Goal: Task Accomplishment & Management: Complete application form

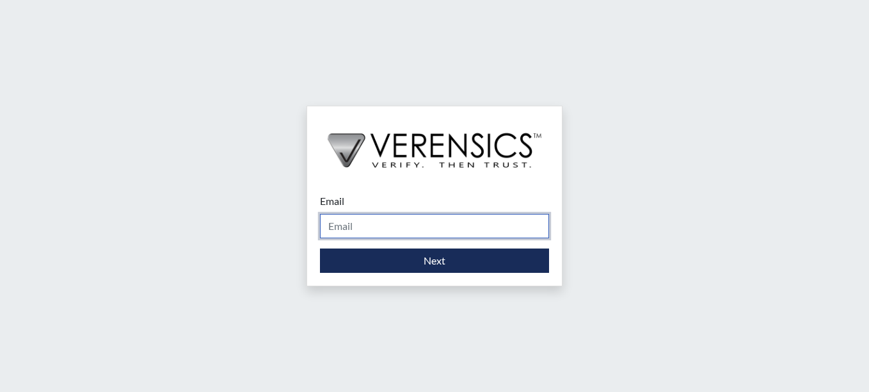
click at [450, 223] on input "Email" at bounding box center [434, 226] width 229 height 24
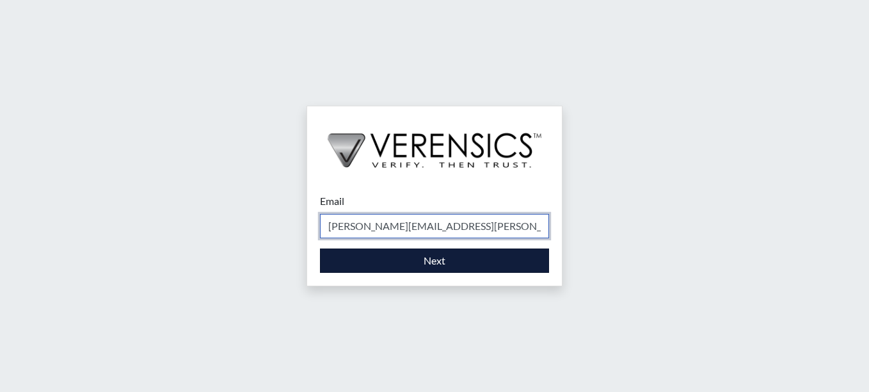
type input "[PERSON_NAME][EMAIL_ADDRESS][PERSON_NAME][DOMAIN_NAME]"
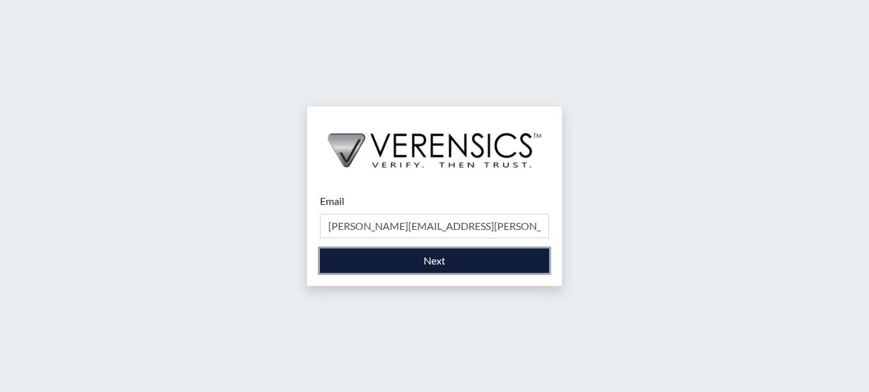
click at [436, 263] on button "Next" at bounding box center [434, 260] width 229 height 24
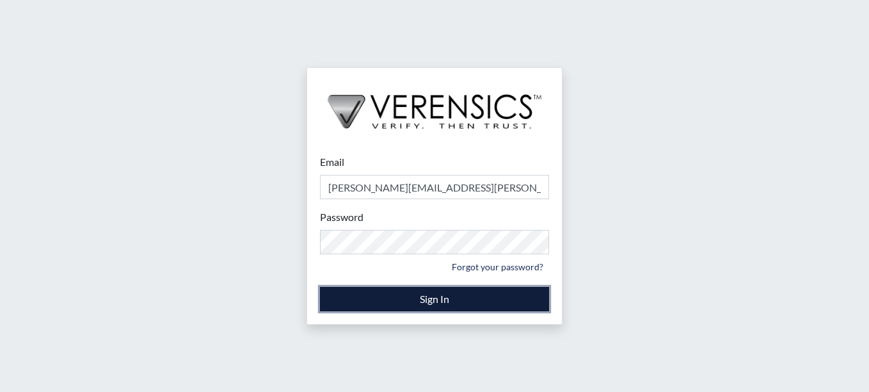
click at [400, 300] on button "Sign In" at bounding box center [434, 299] width 229 height 24
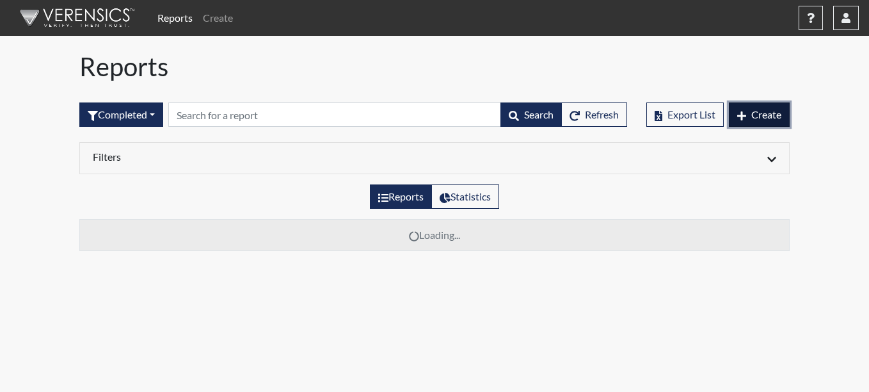
click at [761, 117] on span "Create" at bounding box center [766, 114] width 30 height 12
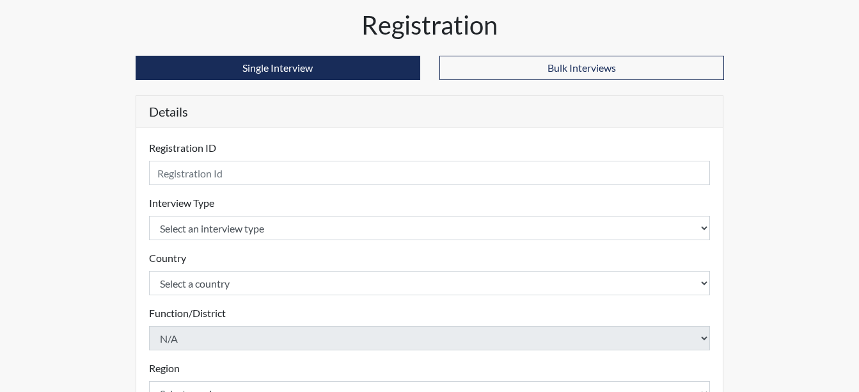
scroll to position [64, 0]
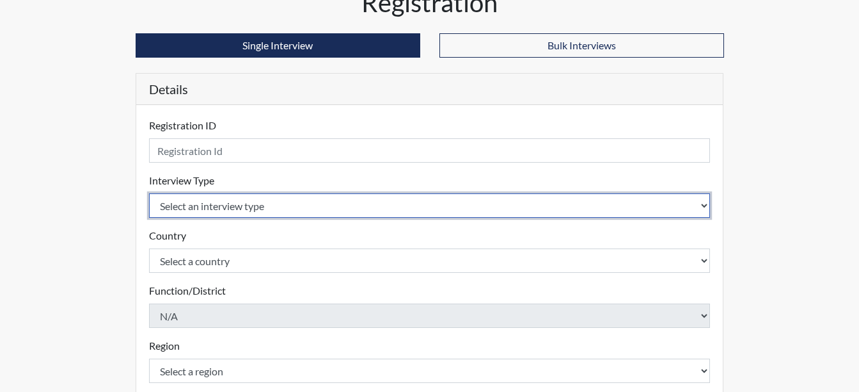
click at [215, 207] on select "Select an interview type Corrections Pre-Employment" at bounding box center [430, 205] width 562 height 24
select select "ff733e93-e1bf-11ea-9c9f-0eff0cf7eb8f"
click at [149, 193] on select "Select an interview type Corrections Pre-Employment" at bounding box center [430, 205] width 562 height 24
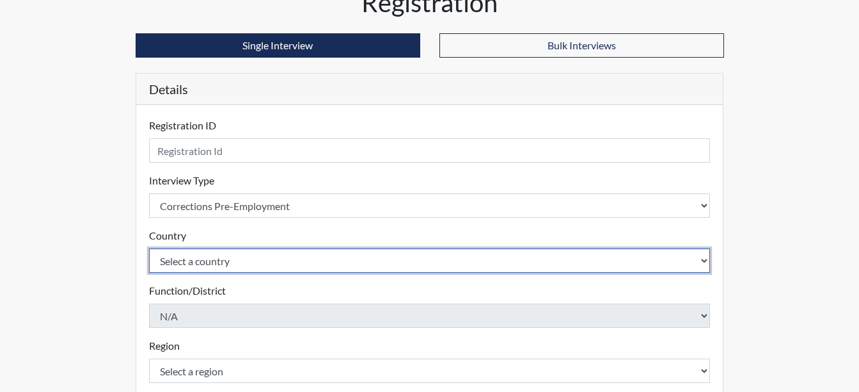
click at [223, 271] on select "Select a country [GEOGRAPHIC_DATA] [GEOGRAPHIC_DATA]" at bounding box center [430, 260] width 562 height 24
select select "united-states-of-[GEOGRAPHIC_DATA]"
click at [149, 248] on select "Select a country [GEOGRAPHIC_DATA] [GEOGRAPHIC_DATA]" at bounding box center [430, 260] width 562 height 24
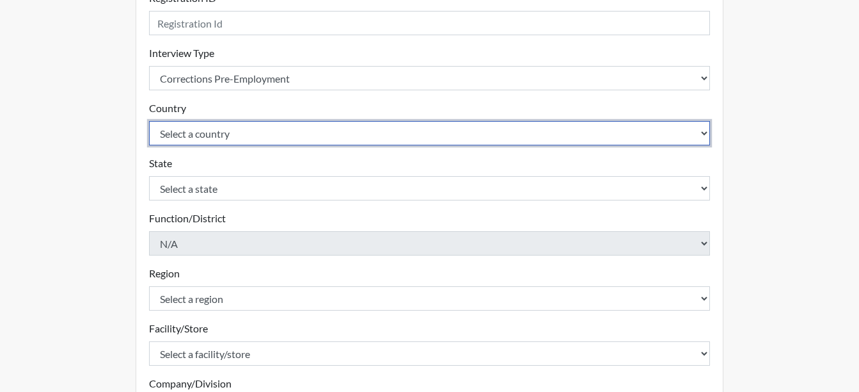
scroll to position [192, 0]
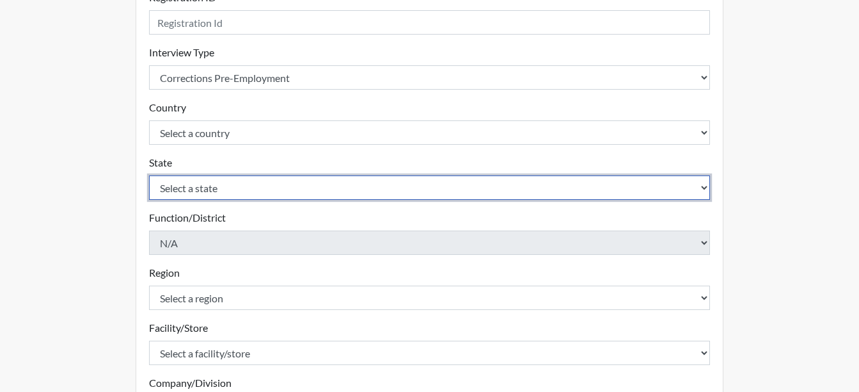
click at [289, 189] on select "Select a state [US_STATE] [US_STATE] [US_STATE] [US_STATE] [US_STATE] [US_STATE…" at bounding box center [430, 187] width 562 height 24
select select "GA"
click at [149, 175] on select "Select a state [US_STATE] [US_STATE] [US_STATE] [US_STATE] [US_STATE] [US_STATE…" at bounding box center [430, 187] width 562 height 24
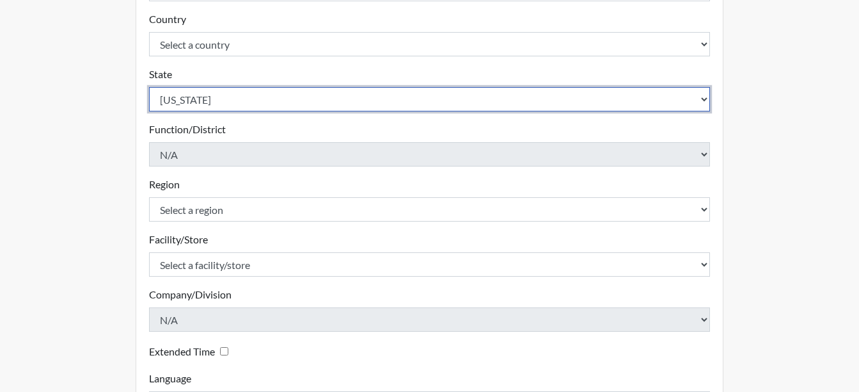
scroll to position [320, 0]
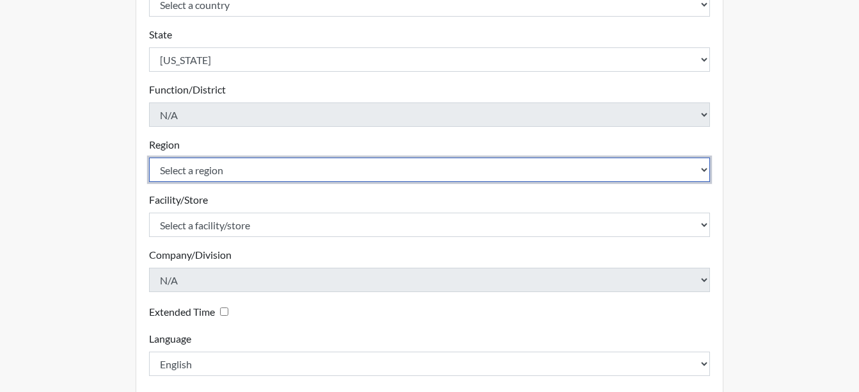
click at [249, 172] on select "Select a region [GEOGRAPHIC_DATA]" at bounding box center [430, 169] width 562 height 24
select select "743fb50d-a618-40f0-9631-f2ad6878b8a9"
click at [149, 157] on select "Select a region [GEOGRAPHIC_DATA]" at bounding box center [430, 169] width 562 height 24
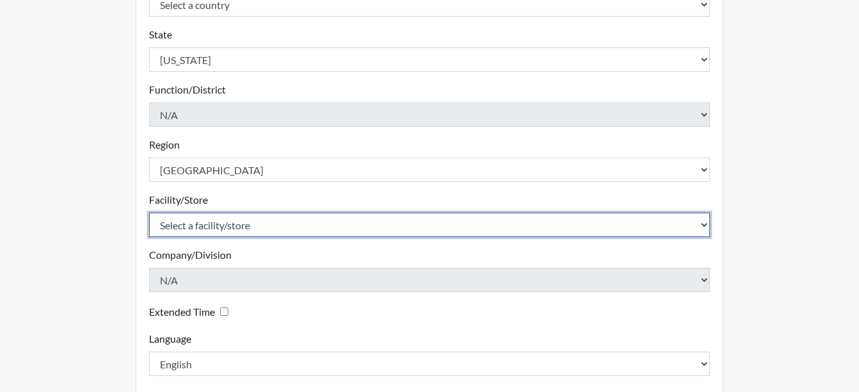
click at [387, 218] on select "Select a facility/store [PERSON_NAME]" at bounding box center [430, 224] width 562 height 24
select select "950a610a-4725-44e0-85ed-e8fd994e2d6b"
click at [149, 212] on select "Select a facility/store [PERSON_NAME]" at bounding box center [430, 224] width 562 height 24
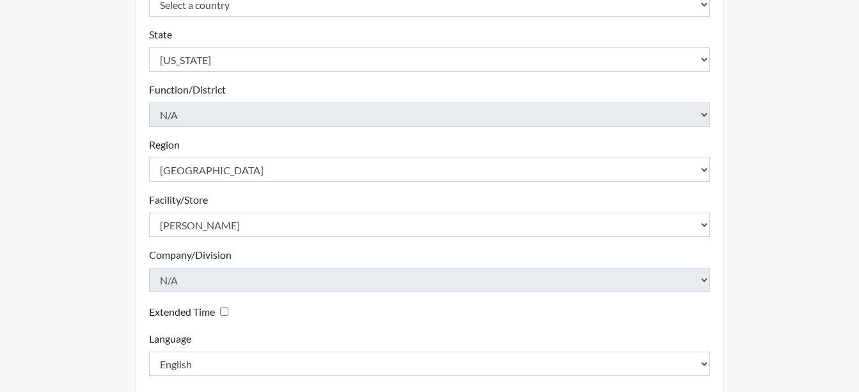
click at [764, 279] on div "Registration Single Interview Bulk Interviews Details Registration ID Please pr…" at bounding box center [429, 93] width 729 height 724
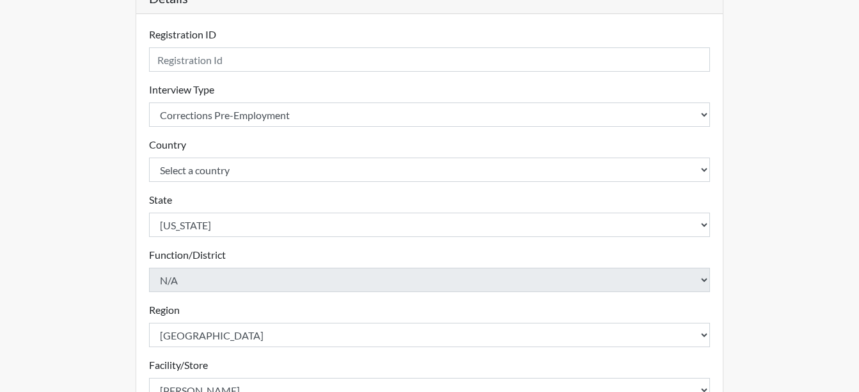
scroll to position [0, 0]
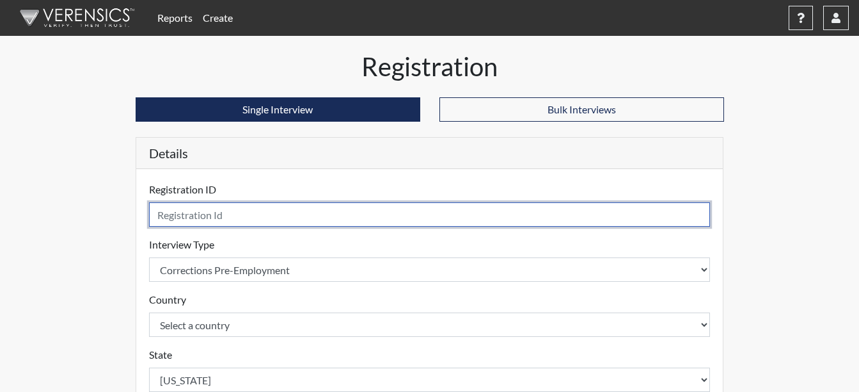
click at [328, 220] on input "text" at bounding box center [430, 214] width 562 height 24
click at [568, 211] on input "text" at bounding box center [430, 214] width 562 height 24
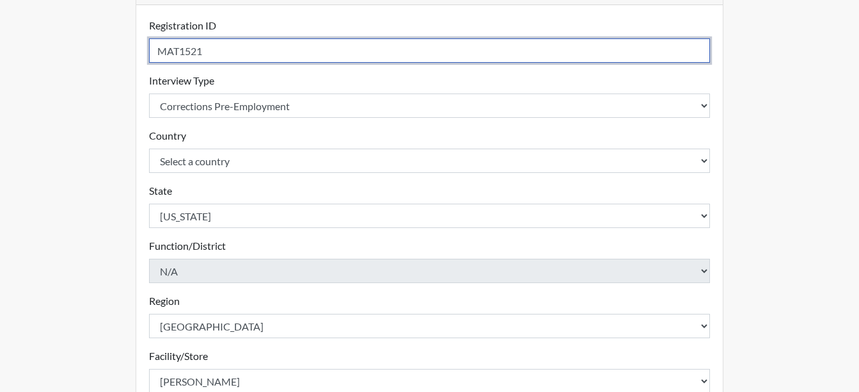
scroll to position [383, 0]
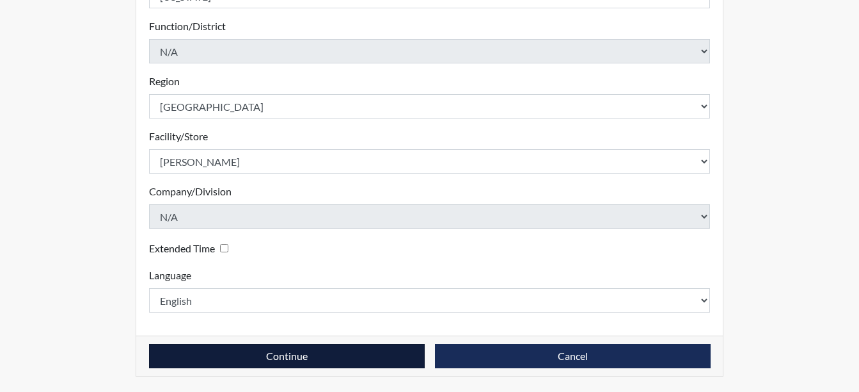
type input "MAT1521"
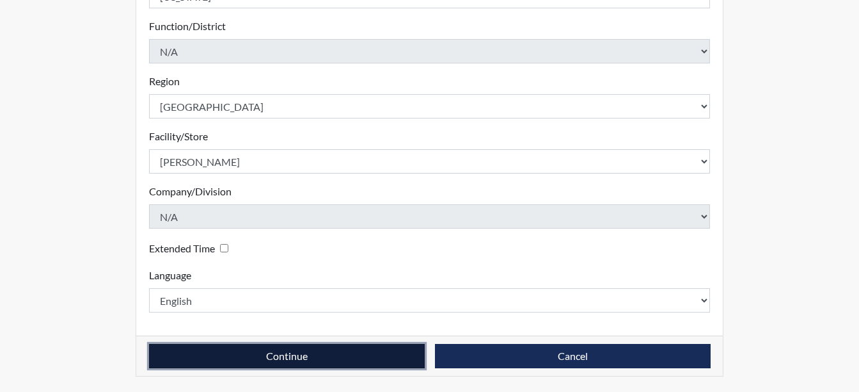
click at [310, 351] on button "Continue" at bounding box center [287, 356] width 276 height 24
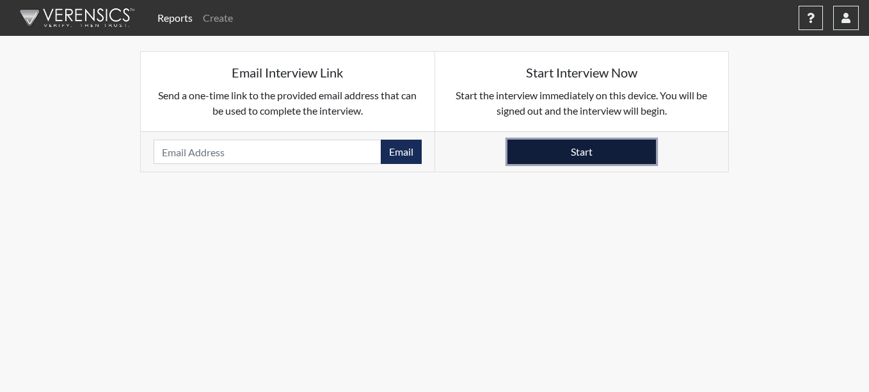
click at [594, 153] on button "Start" at bounding box center [581, 151] width 148 height 24
